Goal: Task Accomplishment & Management: Complete application form

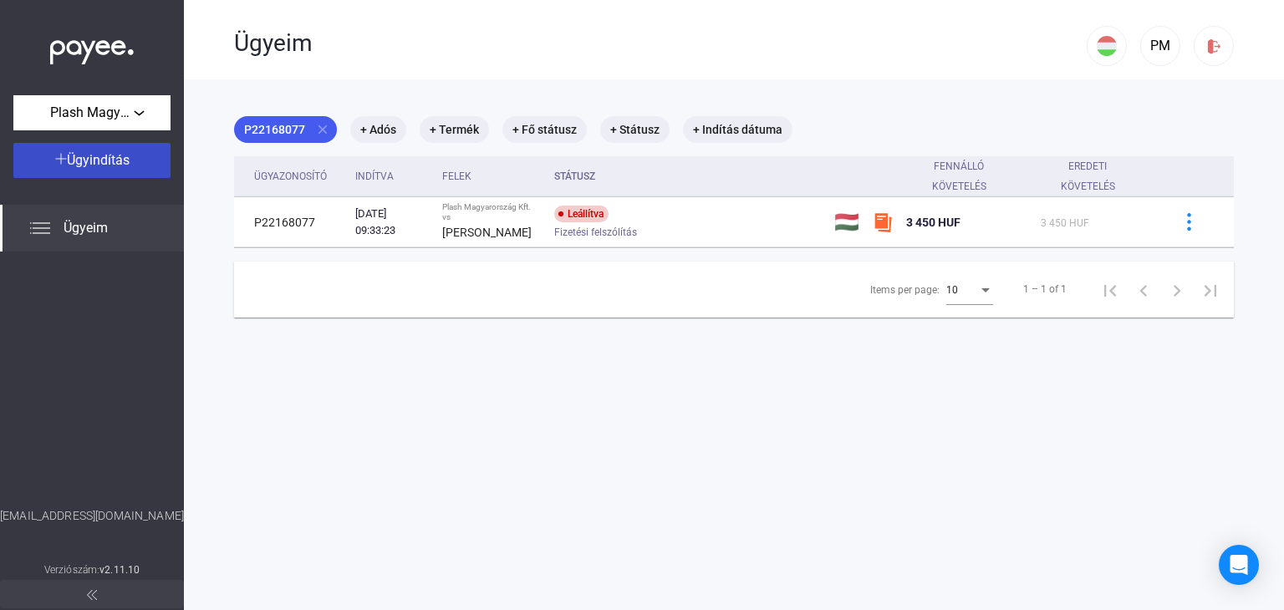
click at [111, 161] on span "Ügyindítás" at bounding box center [98, 160] width 63 height 16
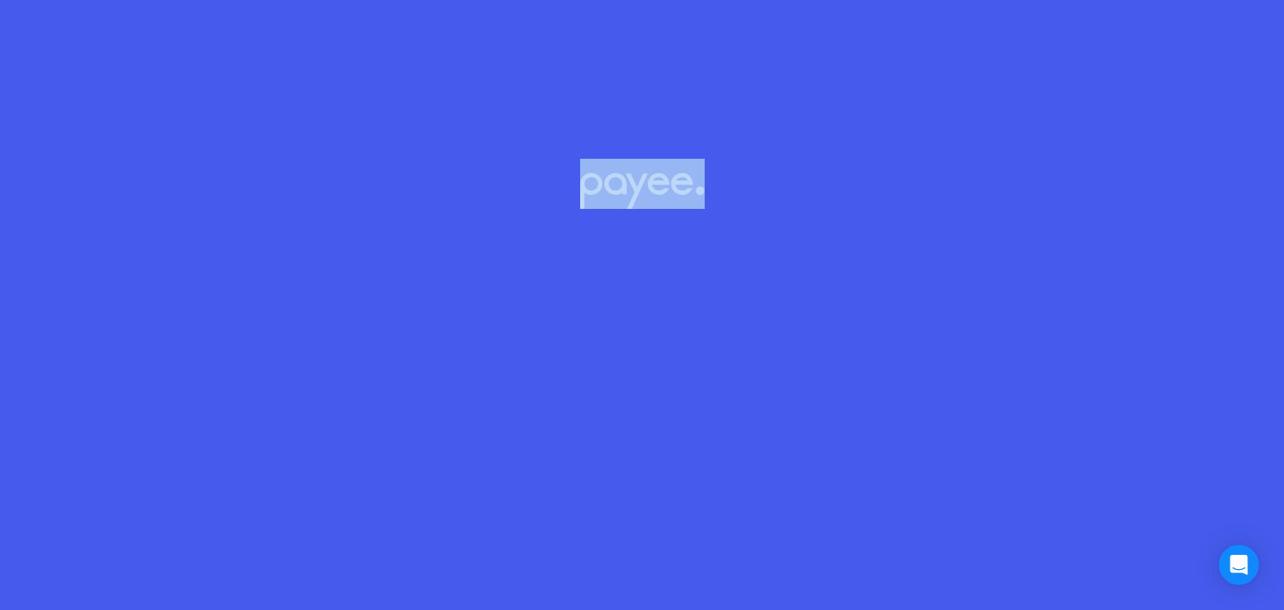
click at [111, 161] on div at bounding box center [642, 305] width 1284 height 610
